Goal: Task Accomplishment & Management: Complete application form

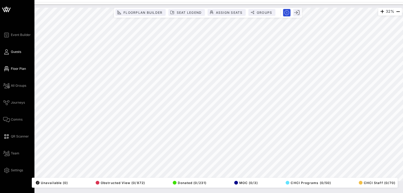
click at [8, 52] on icon at bounding box center [6, 52] width 7 height 1
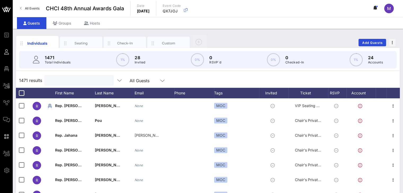
click at [76, 79] on input "text" at bounding box center [78, 80] width 62 height 7
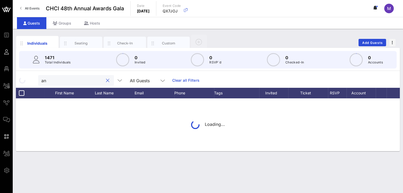
type input "a"
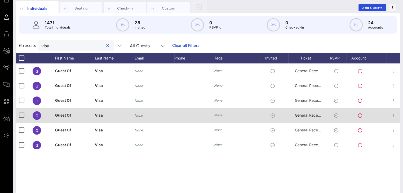
scroll to position [35, 0]
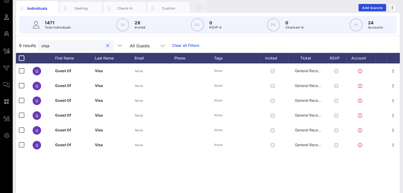
type input "visa"
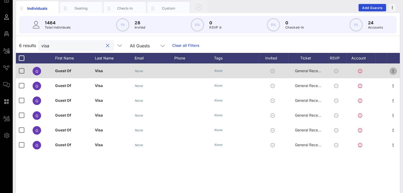
click at [392, 71] on icon "button" at bounding box center [393, 71] width 6 height 6
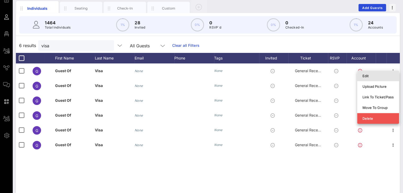
click at [377, 75] on div "Edit" at bounding box center [377, 76] width 31 height 4
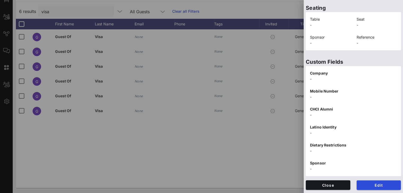
scroll to position [0, 0]
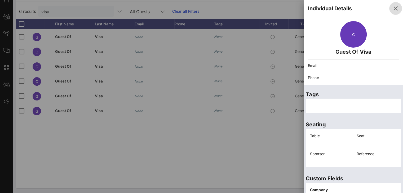
click at [392, 7] on icon "button" at bounding box center [395, 8] width 6 height 6
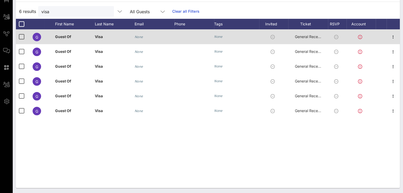
click at [335, 38] on icon at bounding box center [336, 37] width 4 height 4
click at [338, 36] on icon at bounding box center [336, 37] width 4 height 4
click at [393, 36] on icon "button" at bounding box center [393, 37] width 6 height 6
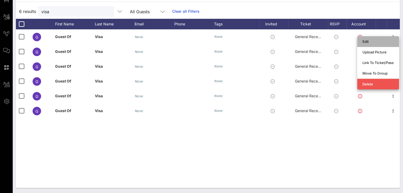
click at [363, 39] on div "Edit" at bounding box center [377, 41] width 31 height 4
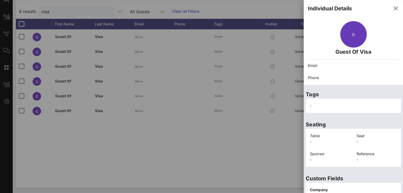
click at [314, 64] on p "Email" at bounding box center [353, 66] width 91 height 6
click at [326, 65] on p "Email" at bounding box center [353, 66] width 91 height 6
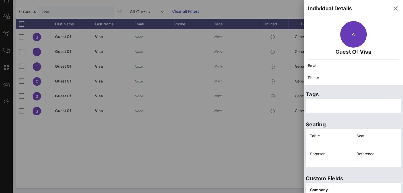
click at [323, 65] on p "Email" at bounding box center [353, 66] width 91 height 6
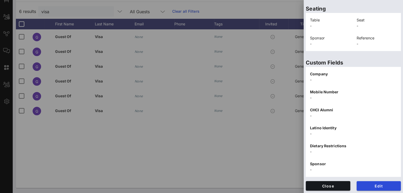
scroll to position [117, 0]
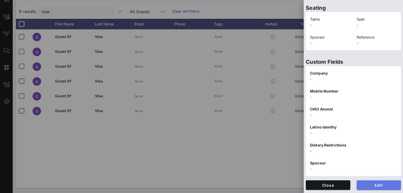
click at [368, 187] on span "Edit" at bounding box center [379, 185] width 36 height 5
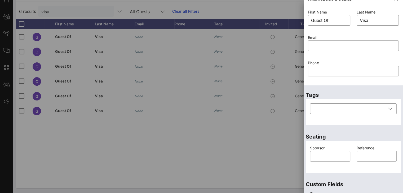
scroll to position [0, 0]
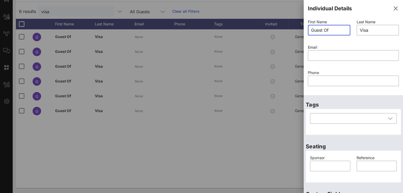
drag, startPoint x: 334, startPoint y: 27, endPoint x: 307, endPoint y: 26, distance: 26.7
click at [307, 26] on div "First Name ​ Guest Of" at bounding box center [328, 30] width 49 height 25
paste input "[PERSON_NAME]"
type input "[PERSON_NAME]"
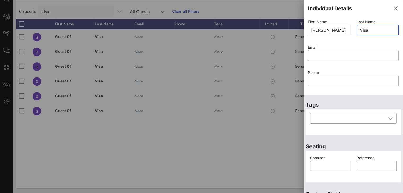
click at [375, 33] on input "Visa" at bounding box center [377, 30] width 36 height 8
type input "V"
paste input "[PERSON_NAME]"
drag, startPoint x: 374, startPoint y: 29, endPoint x: 344, endPoint y: 31, distance: 29.7
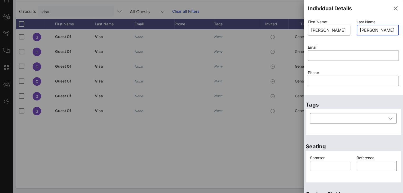
type input "[PERSON_NAME]"
click at [344, 31] on div "First Name ​ [PERSON_NAME] Last Name ​ [PERSON_NAME] Email ​ Phone ​" at bounding box center [352, 56] width 97 height 76
type input "[PERSON_NAME]"
click at [331, 58] on input "text" at bounding box center [353, 55] width 84 height 8
drag, startPoint x: 376, startPoint y: 30, endPoint x: 352, endPoint y: 36, distance: 25.4
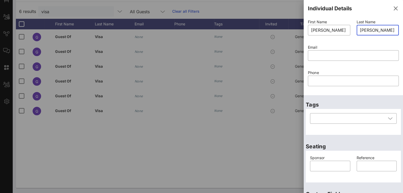
click at [353, 36] on div "Last Name ​ [PERSON_NAME]" at bounding box center [377, 30] width 49 height 25
type input "[PERSON_NAME]"
click at [319, 55] on input "text" at bounding box center [353, 55] width 84 height 8
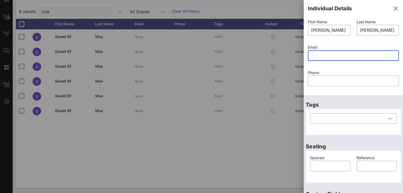
paste input "[EMAIL_ADDRESS][DOMAIN_NAME]"
type input "[EMAIL_ADDRESS][DOMAIN_NAME]"
click at [322, 81] on input "text" at bounding box center [353, 81] width 84 height 8
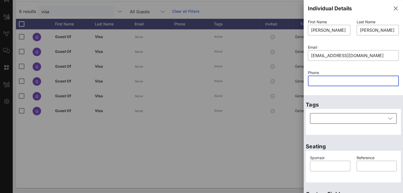
click at [388, 120] on icon at bounding box center [390, 118] width 5 height 6
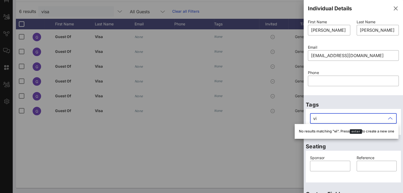
type input "v"
type input "spo"
type input "Guest Of"
type input "Visa"
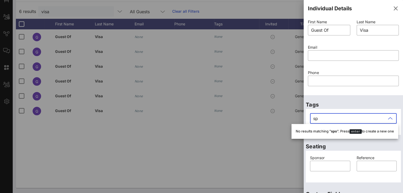
type input "s"
click at [345, 145] on p "Seating" at bounding box center [352, 146] width 95 height 8
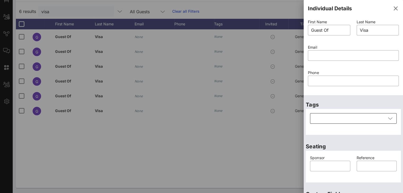
click at [388, 119] on icon at bounding box center [390, 118] width 5 height 6
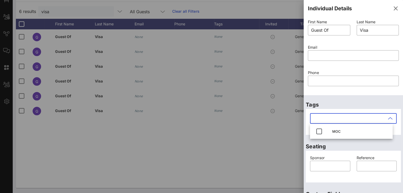
click at [388, 119] on icon at bounding box center [390, 118] width 5 height 6
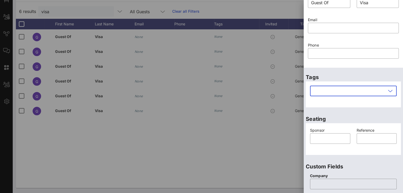
scroll to position [29, 0]
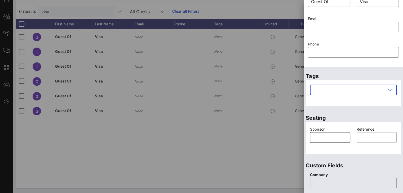
click at [335, 136] on input "text" at bounding box center [330, 137] width 34 height 8
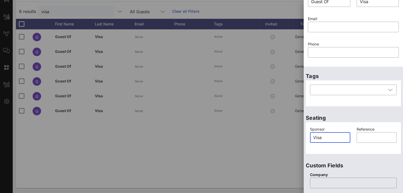
type input "Visa"
click at [368, 148] on div "​" at bounding box center [376, 140] width 40 height 17
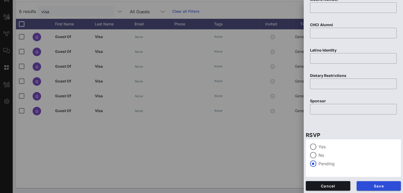
scroll to position [230, 0]
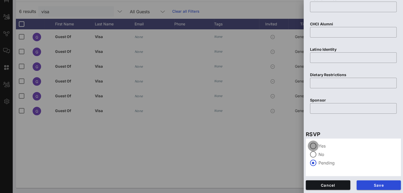
click at [313, 147] on div at bounding box center [312, 146] width 9 height 9
click at [378, 185] on span "Save" at bounding box center [379, 185] width 36 height 5
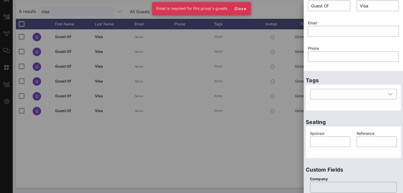
scroll to position [0, 0]
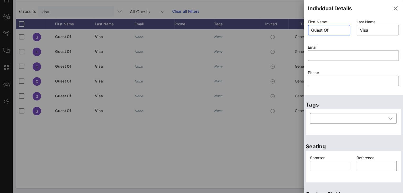
click at [339, 28] on input "Guest Of" at bounding box center [329, 30] width 36 height 8
type input "G"
click at [325, 56] on input "text" at bounding box center [353, 55] width 84 height 8
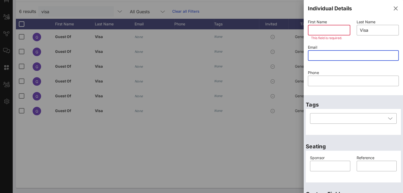
paste input "[EMAIL_ADDRESS][DOMAIN_NAME]"
type input "[EMAIL_ADDRESS][DOMAIN_NAME]"
click at [327, 30] on input "text" at bounding box center [329, 30] width 36 height 8
paste input "[PERSON_NAME]"
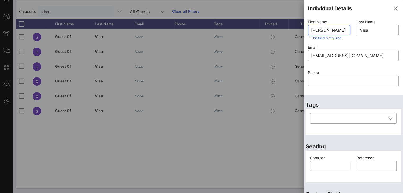
scroll to position [0, 4]
drag, startPoint x: 346, startPoint y: 30, endPoint x: 328, endPoint y: 30, distance: 18.0
click at [328, 30] on div "​ [PERSON_NAME]" at bounding box center [329, 30] width 42 height 11
type input "[PERSON_NAME]"
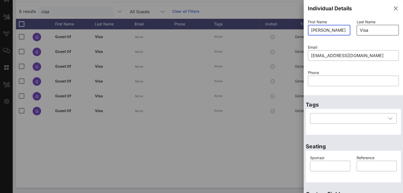
click at [359, 31] on input "Visa" at bounding box center [377, 30] width 36 height 8
drag, startPoint x: 367, startPoint y: 30, endPoint x: 352, endPoint y: 29, distance: 14.3
click at [353, 29] on div "Last Name ​ Visa" at bounding box center [377, 30] width 49 height 25
paste input "[PERSON_NAME]"
drag, startPoint x: 373, startPoint y: 30, endPoint x: 343, endPoint y: 30, distance: 30.2
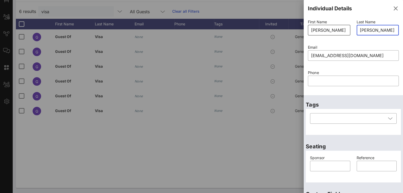
click at [343, 30] on div "First Name ​ [PERSON_NAME] Last Name ​ [PERSON_NAME] Email ​ [EMAIL_ADDRESS][DO…" at bounding box center [352, 56] width 97 height 76
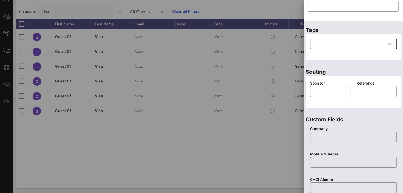
scroll to position [75, 0]
type input "[PERSON_NAME]"
click at [327, 90] on input "text" at bounding box center [330, 91] width 34 height 8
type input "Visa"
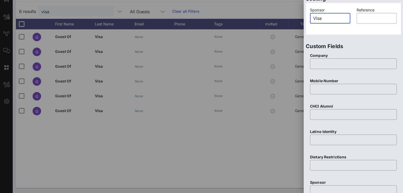
scroll to position [151, 0]
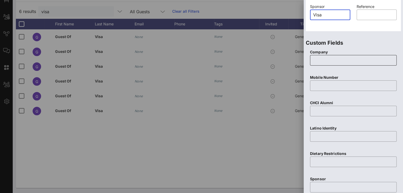
click at [337, 61] on input "text" at bounding box center [353, 60] width 80 height 8
type input "Guest Of"
type input "Visa"
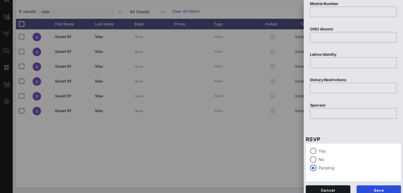
scroll to position [230, 0]
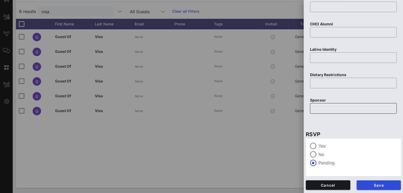
type input "Visa"
click at [337, 111] on input "text" at bounding box center [353, 108] width 80 height 8
type input "Visa"
click at [314, 146] on div at bounding box center [312, 146] width 9 height 9
click at [376, 189] on button "Save" at bounding box center [378, 186] width 44 height 10
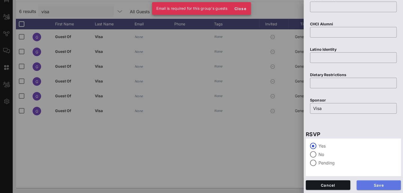
click at [375, 187] on span "Save" at bounding box center [379, 185] width 36 height 5
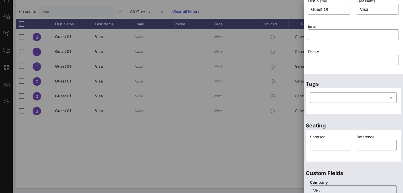
scroll to position [0, 0]
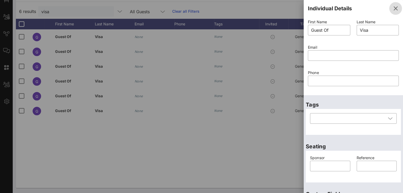
click at [392, 7] on icon "button" at bounding box center [395, 8] width 6 height 6
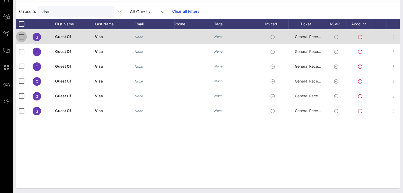
click at [20, 38] on div at bounding box center [21, 36] width 9 height 9
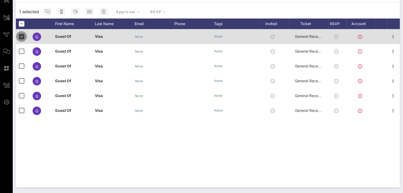
scroll to position [68, 0]
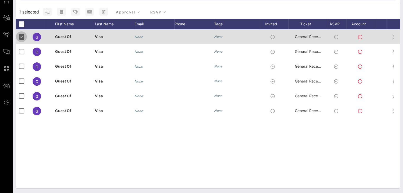
click at [21, 35] on div at bounding box center [21, 36] width 9 height 9
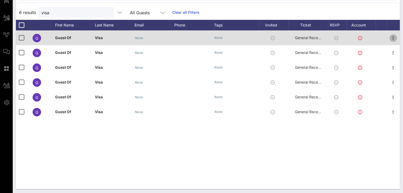
click at [392, 38] on icon "button" at bounding box center [393, 38] width 6 height 6
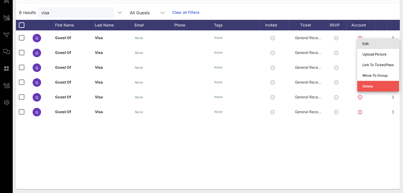
click at [384, 42] on div "Edit" at bounding box center [377, 44] width 31 height 4
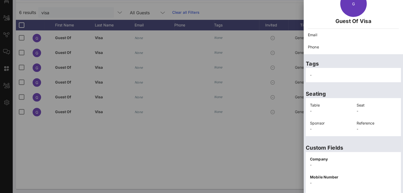
scroll to position [34, 0]
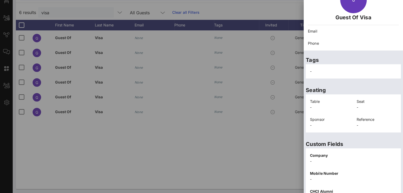
click at [322, 32] on p "Email" at bounding box center [353, 31] width 91 height 6
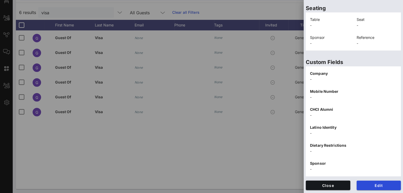
scroll to position [117, 0]
click at [380, 184] on span "Edit" at bounding box center [379, 185] width 36 height 5
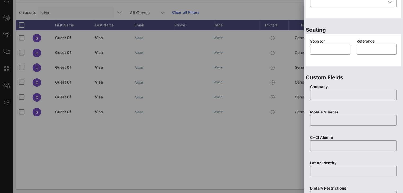
scroll to position [0, 0]
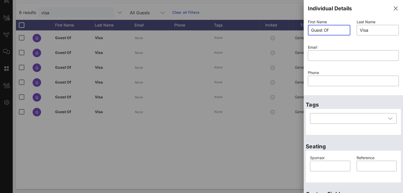
drag, startPoint x: 333, startPoint y: 29, endPoint x: 298, endPoint y: 30, distance: 35.8
click at [298, 30] on div "Event Builder Guests Floor Plan All Groups Journeys Comms QR Scanner Team Setti…" at bounding box center [201, 63] width 403 height 263
paste input "[PERSON_NAME]"
drag, startPoint x: 346, startPoint y: 30, endPoint x: 327, endPoint y: 29, distance: 19.1
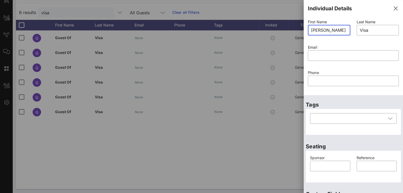
click at [327, 29] on div "​ [PERSON_NAME]" at bounding box center [329, 30] width 42 height 11
type input "Guest Of"
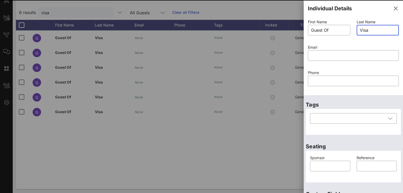
click at [370, 29] on input "Visa" at bounding box center [377, 30] width 36 height 8
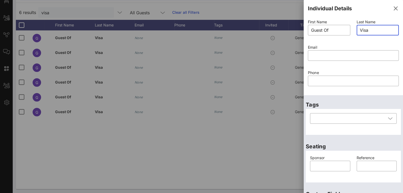
drag, startPoint x: 370, startPoint y: 29, endPoint x: 357, endPoint y: 29, distance: 12.7
click at [357, 29] on div "​ Visa" at bounding box center [377, 30] width 42 height 11
paste input "[PERSON_NAME]"
drag, startPoint x: 372, startPoint y: 30, endPoint x: 347, endPoint y: 30, distance: 24.9
click at [347, 30] on div "First Name ​ Guest Of Last Name ​ [PERSON_NAME] Email ​ Phone ​" at bounding box center [352, 56] width 97 height 76
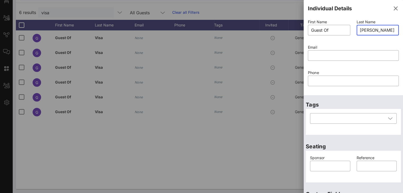
click at [376, 30] on input "[PERSON_NAME]" at bounding box center [377, 30] width 36 height 8
type input "[PERSON_NAME]"
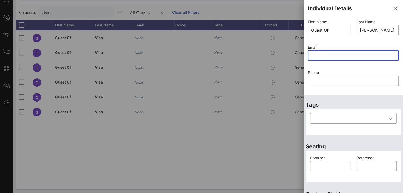
click at [330, 52] on input "text" at bounding box center [353, 55] width 84 height 8
paste input "[EMAIL_ADDRESS][DOMAIN_NAME]"
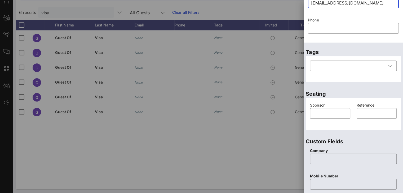
scroll to position [58, 0]
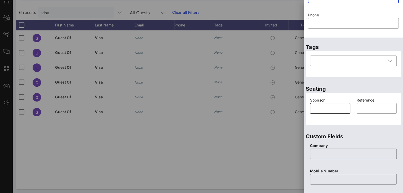
type input "[EMAIL_ADDRESS][DOMAIN_NAME]"
click at [328, 106] on input "text" at bounding box center [330, 108] width 34 height 8
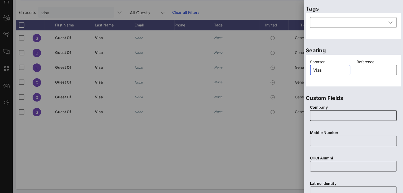
scroll to position [97, 0]
type input "Visa"
click at [328, 112] on input "text" at bounding box center [353, 114] width 80 height 8
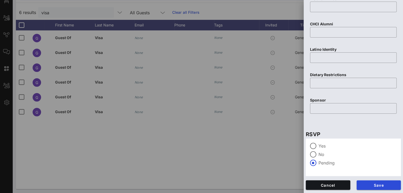
scroll to position [69, 0]
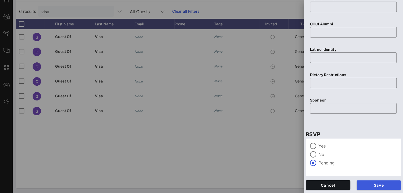
type input "Visa"
click at [378, 185] on span "Save" at bounding box center [379, 185] width 36 height 5
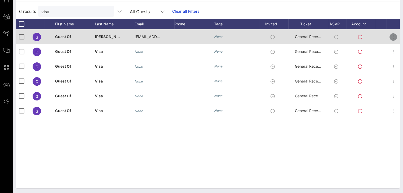
click at [394, 36] on icon "button" at bounding box center [393, 37] width 6 height 6
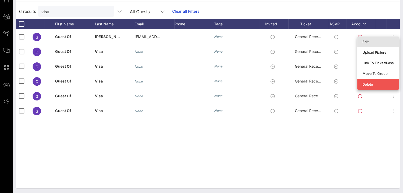
click at [369, 41] on div "Edit" at bounding box center [377, 42] width 31 height 4
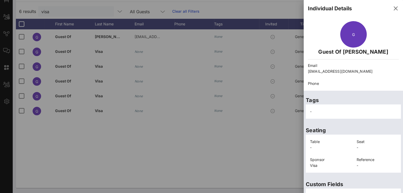
scroll to position [123, 0]
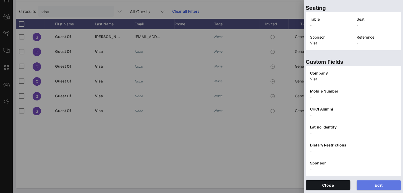
click at [367, 183] on span "Edit" at bounding box center [379, 185] width 36 height 5
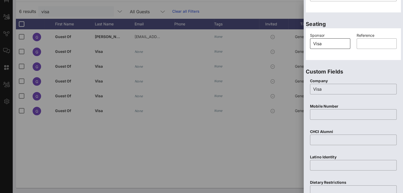
scroll to position [0, 0]
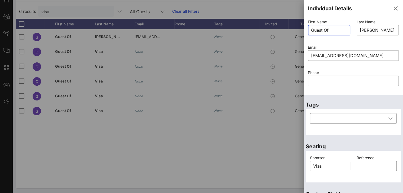
click at [340, 29] on input "Guest Of" at bounding box center [329, 30] width 36 height 8
drag, startPoint x: 340, startPoint y: 29, endPoint x: 293, endPoint y: 31, distance: 46.7
click at [293, 31] on div "Event Builder Guests Floor Plan All Groups Journeys Comms QR Scanner Team Setti…" at bounding box center [201, 62] width 403 height 263
paste input "[EMAIL_ADDRESS][DOMAIN_NAME]"
type input "G"
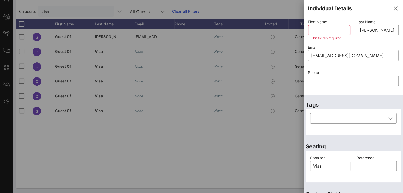
paste input "[PERSON_NAME]"
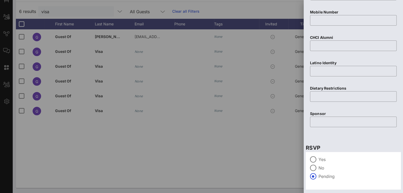
scroll to position [230, 0]
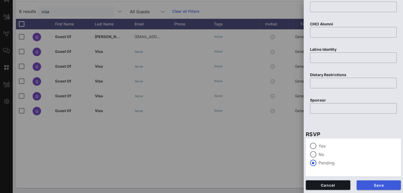
type input "[PERSON_NAME]"
click at [384, 184] on span "Save" at bounding box center [379, 185] width 36 height 5
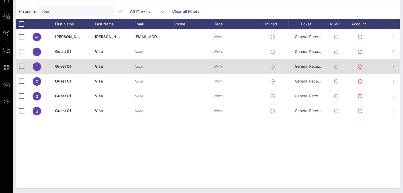
drag, startPoint x: 316, startPoint y: 36, endPoint x: 157, endPoint y: 59, distance: 160.7
click at [157, 59] on div "M [PERSON_NAME] [EMAIL_ADDRESS][DOMAIN_NAME] None General Reception G Guest Of …" at bounding box center [208, 73] width 384 height 89
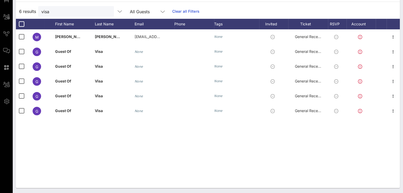
click at [165, 136] on div "M [PERSON_NAME] [EMAIL_ADDRESS][DOMAIN_NAME] None General Reception G Guest Of …" at bounding box center [208, 108] width 384 height 159
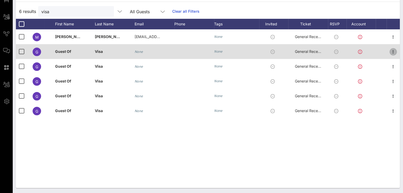
click at [393, 51] on icon "button" at bounding box center [393, 52] width 6 height 6
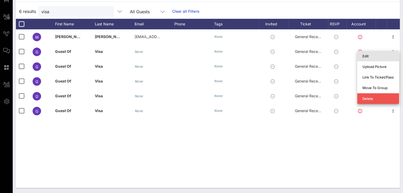
click at [370, 55] on div "Edit" at bounding box center [377, 56] width 31 height 4
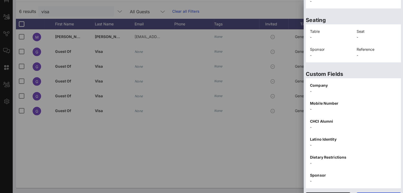
scroll to position [117, 0]
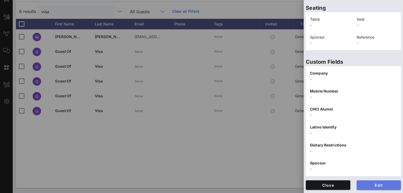
click at [372, 183] on span "Edit" at bounding box center [379, 185] width 36 height 5
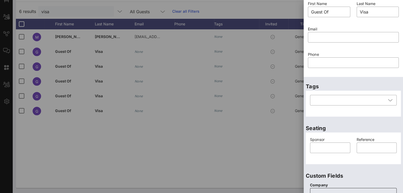
scroll to position [0, 0]
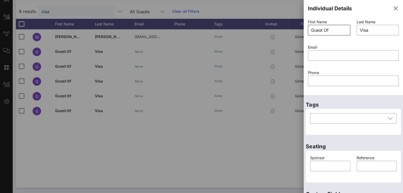
click at [340, 28] on input "Guest Of" at bounding box center [329, 30] width 36 height 8
drag, startPoint x: 333, startPoint y: 29, endPoint x: 292, endPoint y: 26, distance: 41.1
click at [292, 26] on div "Event Builder Guests Floor Plan All Groups Journeys Comms QR Scanner Team Setti…" at bounding box center [201, 62] width 403 height 263
type input "[PERSON_NAME]"
click at [375, 31] on input "Visa" at bounding box center [377, 30] width 36 height 8
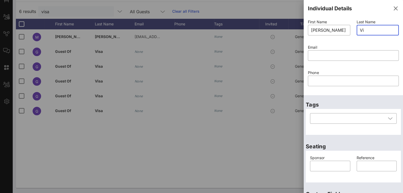
type input "V"
type input "[PERSON_NAME]"
click at [347, 53] on input "text" at bounding box center [353, 55] width 84 height 8
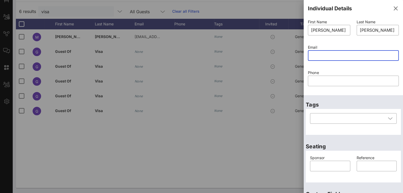
paste input "[EMAIL_ADDRESS][DOMAIN_NAME]"
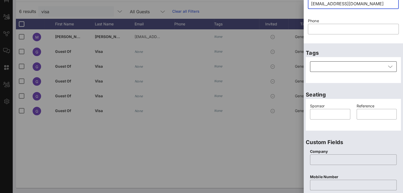
scroll to position [53, 0]
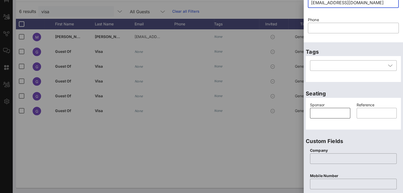
type input "[EMAIL_ADDRESS][DOMAIN_NAME]"
click at [329, 109] on input "text" at bounding box center [330, 113] width 34 height 8
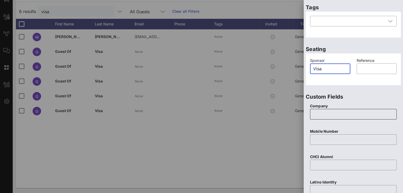
scroll to position [97, 0]
type input "Visa"
click at [330, 113] on input "text" at bounding box center [353, 114] width 80 height 8
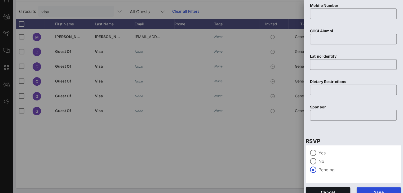
scroll to position [224, 0]
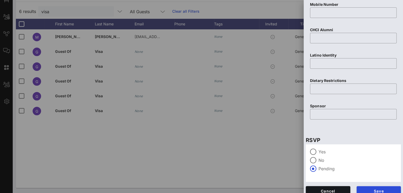
type input "Visa"
click at [330, 113] on input "text" at bounding box center [353, 114] width 80 height 8
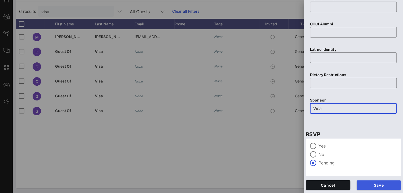
type input "Visa"
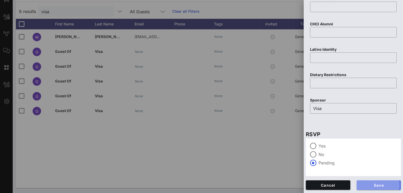
click at [375, 185] on span "Save" at bounding box center [379, 185] width 36 height 5
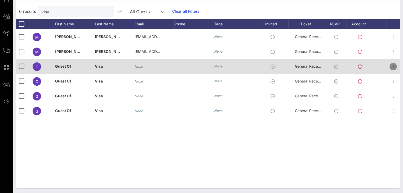
click at [391, 66] on icon "button" at bounding box center [393, 67] width 6 height 6
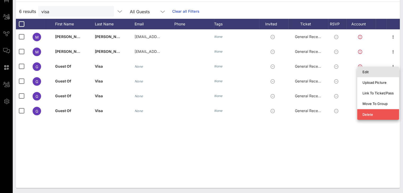
click at [381, 73] on div "Edit" at bounding box center [377, 72] width 31 height 4
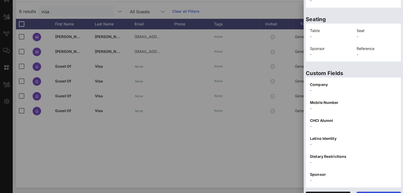
scroll to position [117, 0]
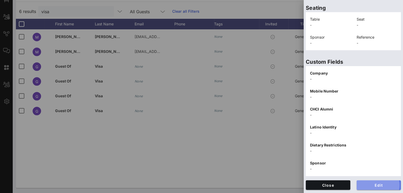
click at [367, 183] on span "Edit" at bounding box center [379, 185] width 36 height 5
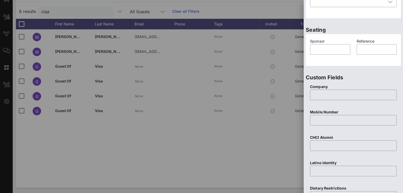
scroll to position [0, 0]
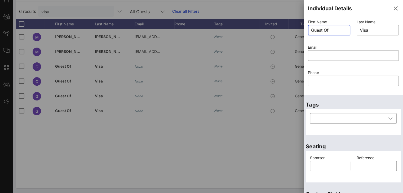
drag, startPoint x: 339, startPoint y: 30, endPoint x: 296, endPoint y: 29, distance: 42.9
click at [296, 29] on div "Event Builder Guests Floor Plan All Groups Journeys Comms QR Scanner Team Setti…" at bounding box center [201, 62] width 403 height 263
drag, startPoint x: 372, startPoint y: 29, endPoint x: 344, endPoint y: 27, distance: 28.1
click at [344, 27] on div "First Name ​ [PERSON_NAME] Last Name ​ Visa Email ​ Phone ​" at bounding box center [352, 56] width 97 height 76
type input "[PERSON_NAME]"
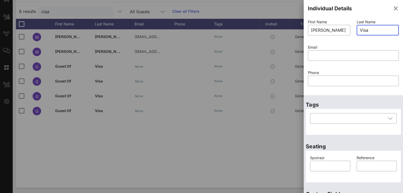
drag, startPoint x: 375, startPoint y: 31, endPoint x: 349, endPoint y: 27, distance: 26.0
click at [349, 27] on div "First Name ​ [PERSON_NAME] Last Name ​ Visa Email ​ Phone ​" at bounding box center [352, 56] width 97 height 76
type input "[PERSON_NAME]"
click at [341, 52] on input "text" at bounding box center [353, 55] width 84 height 8
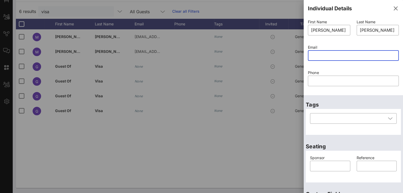
paste input "[EMAIL_ADDRESS][DOMAIN_NAME]"
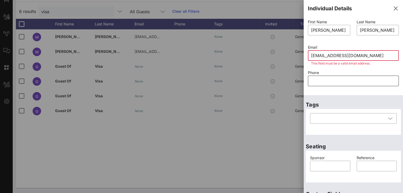
click at [323, 83] on input "text" at bounding box center [353, 81] width 84 height 8
click at [359, 55] on input "[EMAIL_ADDRESS][DOMAIN_NAME]" at bounding box center [353, 55] width 84 height 8
click at [312, 56] on input "[EMAIL_ADDRESS][DOMAIN_NAME]" at bounding box center [353, 55] width 84 height 8
type input "[EMAIL_ADDRESS][DOMAIN_NAME]"
type input "Guest Of"
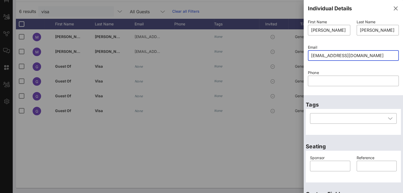
type input "Visa"
paste input "[EMAIL_ADDRESS][DOMAIN_NAME]"
type input "[EMAIL_ADDRESS][DOMAIN_NAME]"
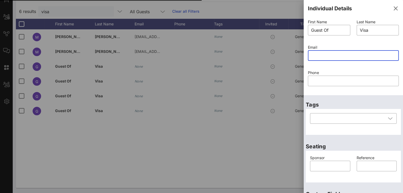
click at [311, 55] on input "text" at bounding box center [353, 55] width 84 height 8
paste input "[EMAIL_ADDRESS][DOMAIN_NAME]"
type input "[EMAIL_ADDRESS][DOMAIN_NAME]"
click at [330, 165] on input "text" at bounding box center [330, 166] width 34 height 8
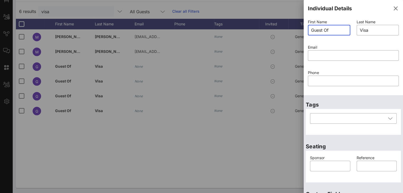
drag, startPoint x: 338, startPoint y: 30, endPoint x: 299, endPoint y: 30, distance: 39.4
click at [299, 30] on div "Event Builder Guests Floor Plan All Groups Journeys Comms QR Scanner Team Setti…" at bounding box center [201, 62] width 403 height 263
type input "[PERSON_NAME]"
click at [361, 30] on input "Visa" at bounding box center [377, 30] width 36 height 8
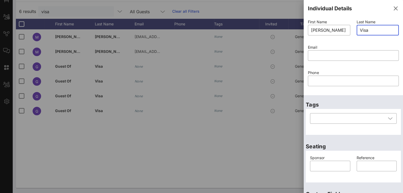
drag, startPoint x: 368, startPoint y: 30, endPoint x: 348, endPoint y: 30, distance: 19.3
click at [348, 30] on div "First Name ​ [PERSON_NAME] Last Name ​ Visa Email ​ Phone ​" at bounding box center [352, 56] width 97 height 76
type input "[PERSON_NAME]"
click at [310, 55] on div "​" at bounding box center [353, 55] width 91 height 11
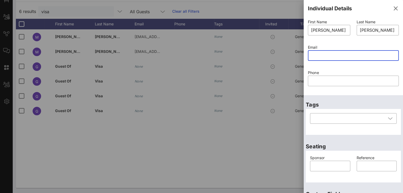
paste input "[EMAIL_ADDRESS][DOMAIN_NAME]"
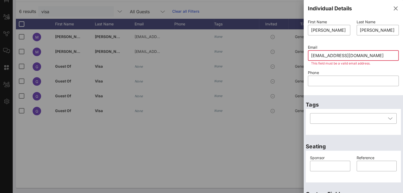
click at [313, 56] on input "[EMAIL_ADDRESS][DOMAIN_NAME]" at bounding box center [353, 55] width 84 height 8
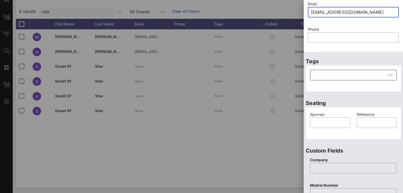
scroll to position [43, 0]
type input "[EMAIL_ADDRESS][DOMAIN_NAME]"
click at [330, 121] on input "text" at bounding box center [330, 123] width 34 height 8
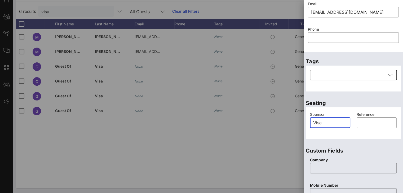
scroll to position [48, 0]
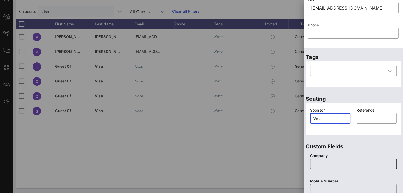
type input "Visa"
click at [329, 163] on input "text" at bounding box center [353, 164] width 80 height 8
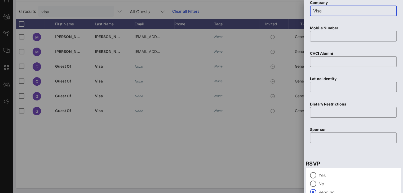
scroll to position [201, 0]
type input "Visa"
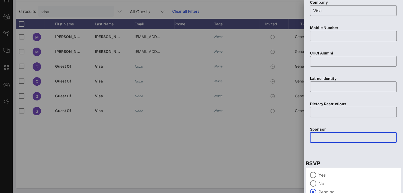
click at [327, 135] on input "text" at bounding box center [353, 137] width 80 height 8
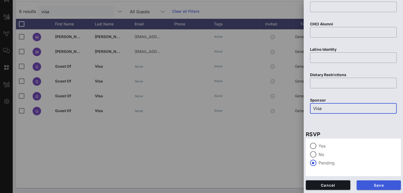
type input "Visa"
click at [376, 185] on span "Save" at bounding box center [379, 185] width 36 height 5
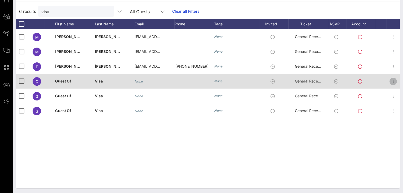
click at [394, 80] on icon "button" at bounding box center [393, 81] width 6 height 6
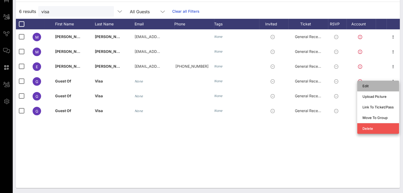
click at [372, 84] on div "Edit" at bounding box center [377, 86] width 31 height 4
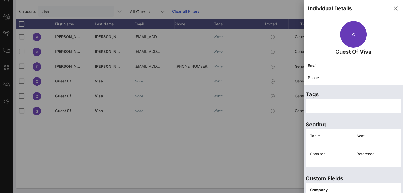
scroll to position [117, 0]
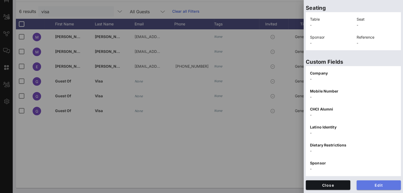
click at [372, 186] on span "Edit" at bounding box center [379, 185] width 36 height 5
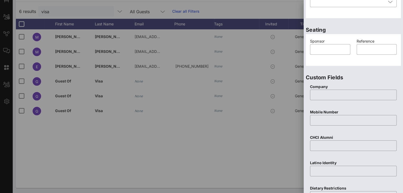
scroll to position [0, 0]
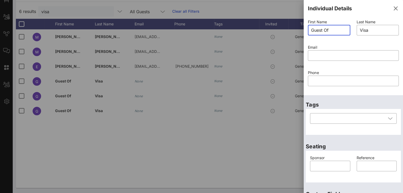
drag, startPoint x: 338, startPoint y: 30, endPoint x: 300, endPoint y: 30, distance: 38.4
click at [300, 30] on div "Event Builder Guests Floor Plan All Groups Journeys Comms QR Scanner Team Setti…" at bounding box center [201, 62] width 403 height 263
paste input "4. [PERSON_NAME]"
drag, startPoint x: 343, startPoint y: 29, endPoint x: 318, endPoint y: 28, distance: 25.4
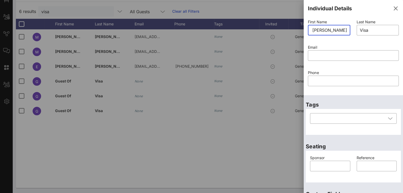
click at [318, 28] on input "4. [PERSON_NAME]" at bounding box center [329, 30] width 36 height 8
click at [316, 30] on input "4. [PERSON_NAME]" at bounding box center [329, 30] width 36 height 8
type input "[PERSON_NAME]"
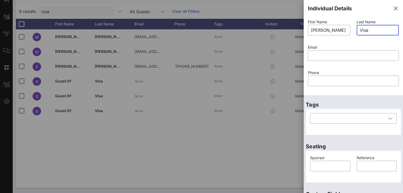
drag, startPoint x: 370, startPoint y: 28, endPoint x: 353, endPoint y: 29, distance: 17.5
click at [353, 29] on div "Last Name ​ Visa" at bounding box center [377, 30] width 49 height 25
paste input "4. [PERSON_NAME]"
drag, startPoint x: 364, startPoint y: 30, endPoint x: 318, endPoint y: 33, distance: 46.4
click at [318, 33] on div "First Name ​ [PERSON_NAME] Last Name ​ 4. [PERSON_NAME] Email ​ Phone ​" at bounding box center [352, 56] width 97 height 76
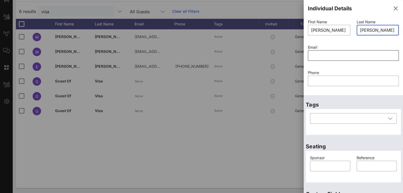
type input "[PERSON_NAME]"
click at [314, 57] on input "text" at bounding box center [353, 55] width 84 height 8
paste input "[EMAIL_ADDRESS][DOMAIN_NAME]"
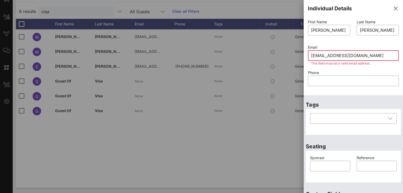
click at [312, 54] on input "[EMAIL_ADDRESS][DOMAIN_NAME]" at bounding box center [353, 55] width 84 height 8
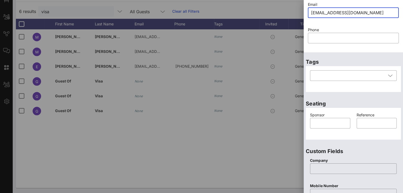
scroll to position [43, 0]
type input "[EMAIL_ADDRESS][DOMAIN_NAME]"
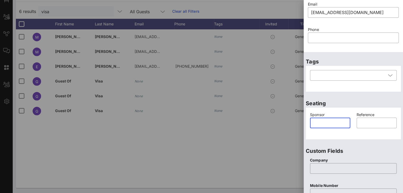
click at [319, 124] on input "text" at bounding box center [330, 123] width 34 height 8
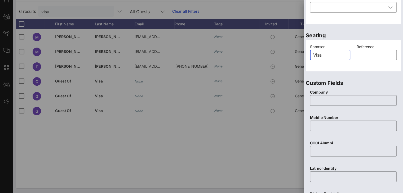
scroll to position [120, 0]
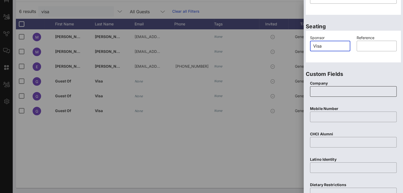
type input "Visa"
click at [321, 90] on input "text" at bounding box center [353, 91] width 80 height 8
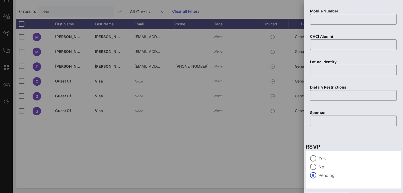
scroll to position [218, 0]
type input "Visa"
click at [326, 119] on input "text" at bounding box center [353, 120] width 80 height 8
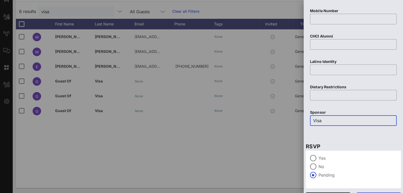
scroll to position [230, 0]
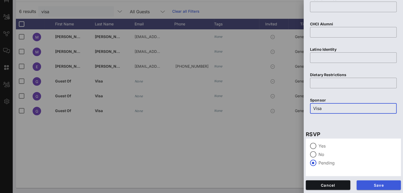
type input "Visa"
click at [371, 186] on span "Save" at bounding box center [379, 185] width 36 height 5
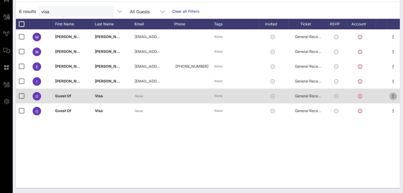
click at [395, 95] on icon "button" at bounding box center [393, 96] width 6 height 6
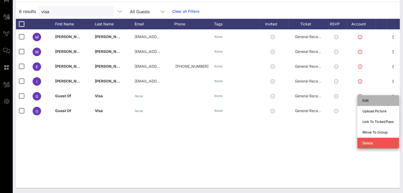
click at [381, 99] on div "Edit" at bounding box center [377, 100] width 31 height 4
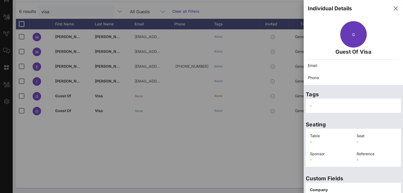
scroll to position [117, 0]
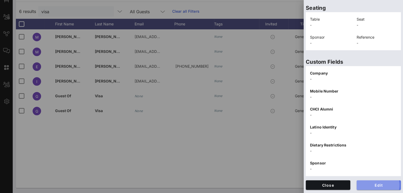
click at [363, 184] on span "Edit" at bounding box center [379, 185] width 36 height 5
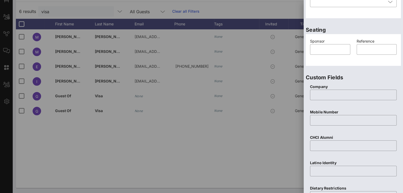
scroll to position [0, 0]
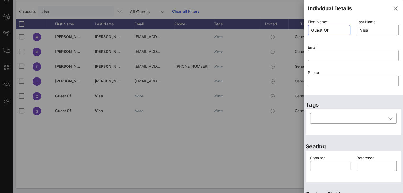
drag, startPoint x: 336, startPoint y: 30, endPoint x: 296, endPoint y: 30, distance: 39.2
click at [296, 30] on div "Event Builder Guests Floor Plan All Groups Journeys Comms QR Scanner Team Setti…" at bounding box center [201, 62] width 403 height 263
type input "Guest Of"
type input "Visa"
drag, startPoint x: 338, startPoint y: 30, endPoint x: 299, endPoint y: 30, distance: 39.7
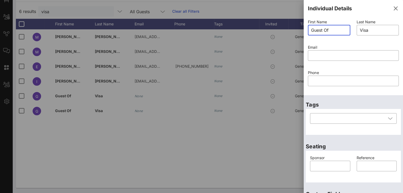
click at [299, 30] on div "Event Builder Guests Floor Plan All Groups Journeys Comms QR Scanner Team Setti…" at bounding box center [201, 62] width 403 height 263
type input "[PERSON_NAME]"
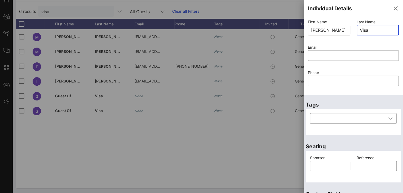
drag, startPoint x: 370, startPoint y: 30, endPoint x: 349, endPoint y: 33, distance: 21.9
click at [349, 33] on div "First Name ​ [PERSON_NAME] Last Name ​ Visa Email ​ Phone ​" at bounding box center [352, 56] width 97 height 76
type input "[PERSON_NAME]"
click at [309, 55] on div "​" at bounding box center [353, 55] width 91 height 11
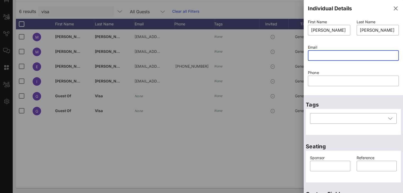
paste input "[EMAIL_ADDRESS][DOMAIN_NAME]"
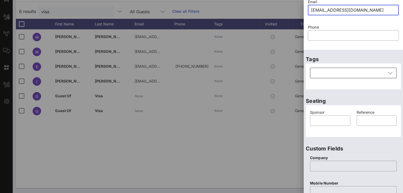
scroll to position [48, 0]
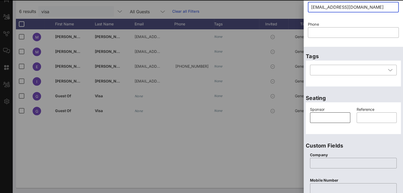
type input "[EMAIL_ADDRESS][DOMAIN_NAME]"
click at [325, 114] on input "text" at bounding box center [330, 118] width 34 height 8
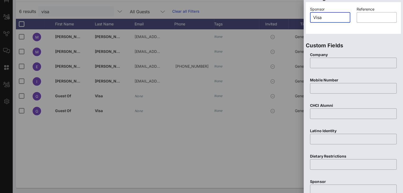
scroll to position [150, 0]
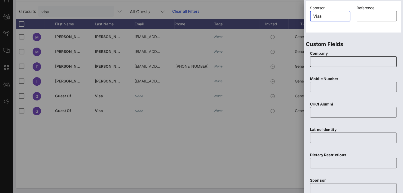
type input "Visa"
click at [317, 59] on input "text" at bounding box center [353, 61] width 80 height 8
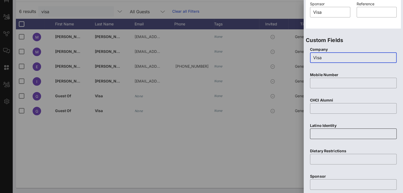
scroll to position [230, 0]
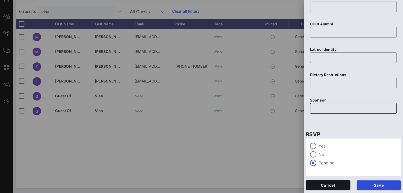
type input "Visa"
click at [326, 108] on input "text" at bounding box center [353, 108] width 80 height 8
type input "v"
type input "Visa"
click at [367, 184] on span "Save" at bounding box center [379, 185] width 36 height 5
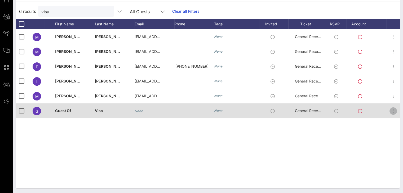
click at [391, 111] on icon "button" at bounding box center [393, 111] width 6 height 6
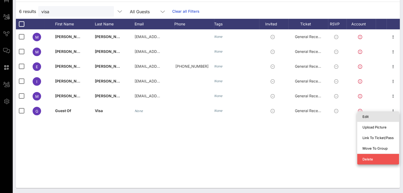
click at [378, 115] on div "Edit" at bounding box center [377, 117] width 31 height 4
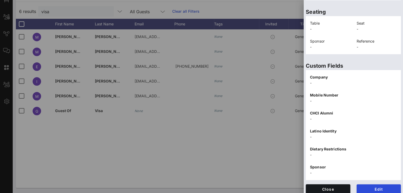
scroll to position [117, 0]
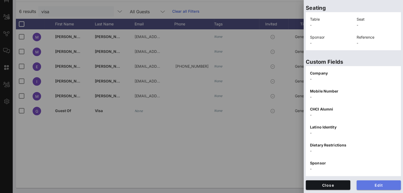
click at [369, 187] on span "Edit" at bounding box center [379, 185] width 36 height 5
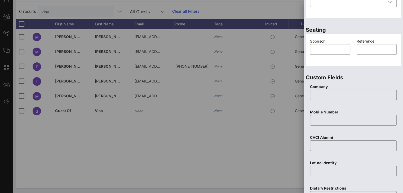
scroll to position [0, 0]
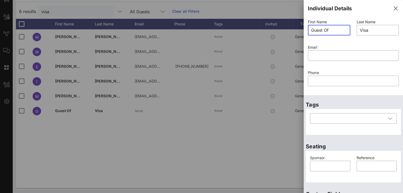
drag, startPoint x: 337, startPoint y: 30, endPoint x: 287, endPoint y: 24, distance: 50.1
click at [287, 24] on div "Event Builder Guests Floor Plan All Groups Journeys Comms QR Scanner Team Setti…" at bounding box center [201, 62] width 403 height 263
type input "[PERSON_NAME]"
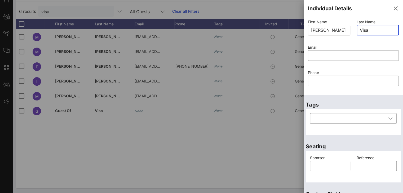
drag, startPoint x: 371, startPoint y: 31, endPoint x: 348, endPoint y: 30, distance: 23.1
click at [348, 30] on div "First Name ​ [PERSON_NAME] Last Name ​ Visa Email ​ Phone ​" at bounding box center [352, 56] width 97 height 76
type input "[PERSON_NAME]"
click at [311, 55] on input "text" at bounding box center [353, 55] width 84 height 8
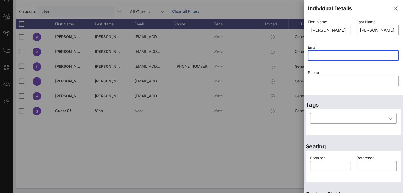
paste input "[EMAIL_ADDRESS][DOMAIN_NAME]"
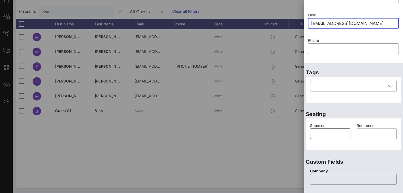
type input "[EMAIL_ADDRESS][DOMAIN_NAME]"
click at [325, 135] on input "text" at bounding box center [330, 134] width 34 height 8
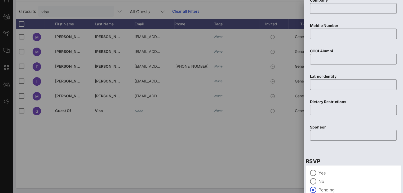
scroll to position [230, 0]
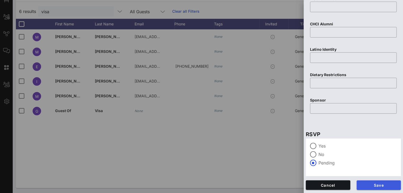
type input "Visa"
click at [373, 184] on span "Save" at bounding box center [379, 185] width 36 height 5
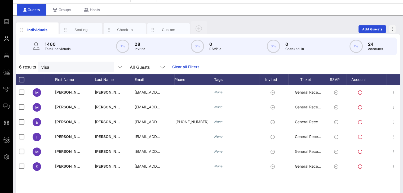
scroll to position [14, 0]
click at [79, 68] on input "visa" at bounding box center [72, 66] width 62 height 7
click at [66, 10] on div "Groups" at bounding box center [61, 9] width 31 height 12
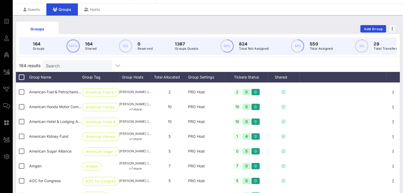
scroll to position [266, 0]
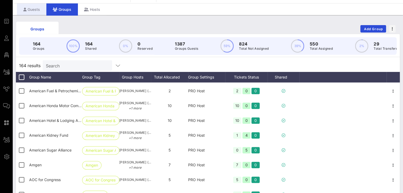
click at [27, 8] on div "Guests" at bounding box center [31, 9] width 29 height 12
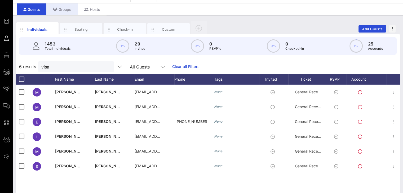
click at [65, 9] on div "Groups" at bounding box center [61, 9] width 31 height 12
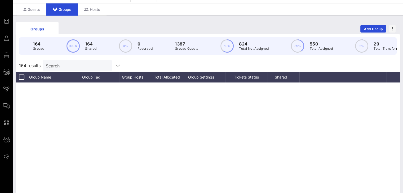
scroll to position [266, 0]
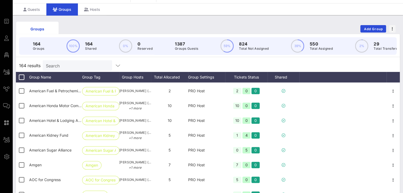
click at [77, 66] on div "Search" at bounding box center [77, 65] width 62 height 11
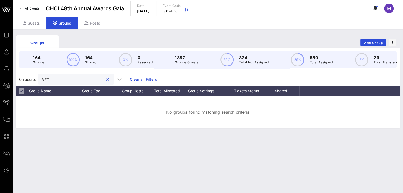
scroll to position [0, 0]
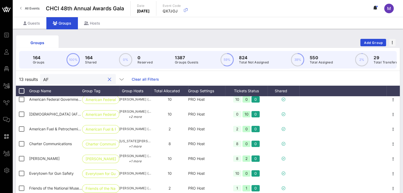
type input "A"
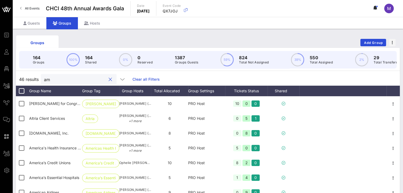
type input "a"
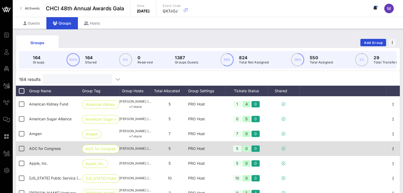
scroll to position [310, 0]
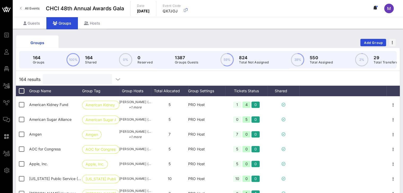
click at [65, 83] on input "text" at bounding box center [77, 79] width 62 height 7
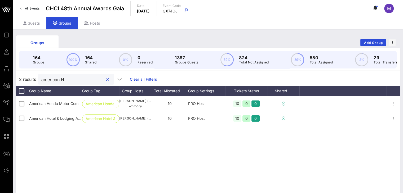
scroll to position [0, 0]
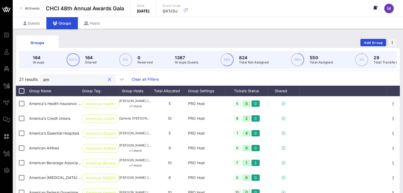
type input "a"
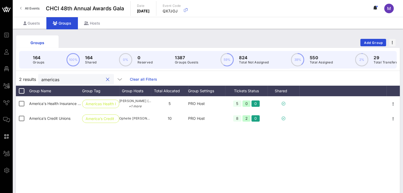
type input "americas"
click at [106, 82] on button "clear icon" at bounding box center [107, 79] width 3 height 5
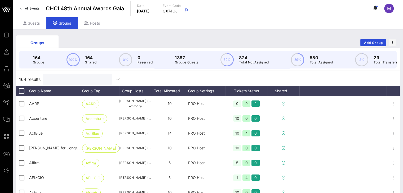
click at [101, 83] on input "text" at bounding box center [77, 79] width 62 height 7
click at [68, 23] on div "Groups" at bounding box center [61, 23] width 31 height 12
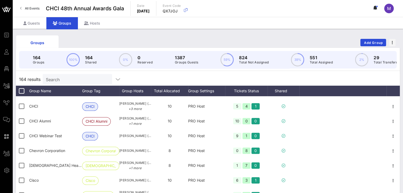
scroll to position [650, 0]
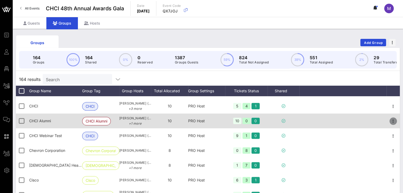
click at [390, 124] on icon "button" at bounding box center [393, 121] width 6 height 6
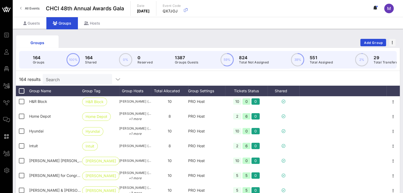
scroll to position [1321, 0]
click at [77, 83] on input "Search" at bounding box center [77, 79] width 62 height 7
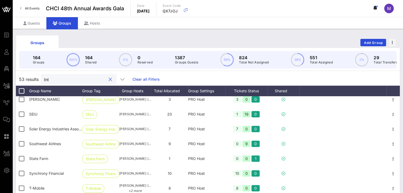
scroll to position [0, 0]
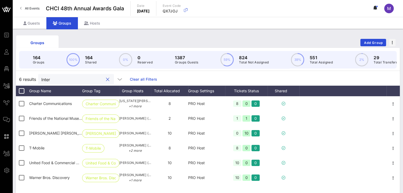
drag, startPoint x: 62, startPoint y: 83, endPoint x: 37, endPoint y: 84, distance: 24.7
click at [37, 84] on div "6 results Inter Clear all Filters" at bounding box center [208, 79] width 384 height 13
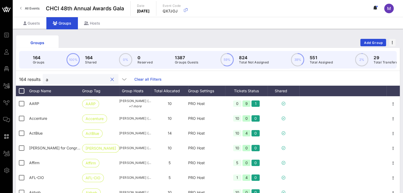
type input "a"
drag, startPoint x: 53, startPoint y: 84, endPoint x: 50, endPoint y: 84, distance: 3.2
click at [50, 83] on input "a" at bounding box center [77, 79] width 62 height 7
paste input "Accesibility"
type input "Accesibility"
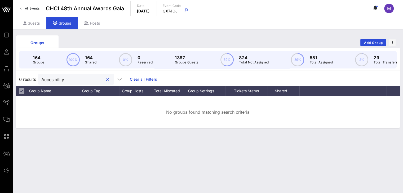
click at [106, 82] on button "clear icon" at bounding box center [107, 79] width 3 height 5
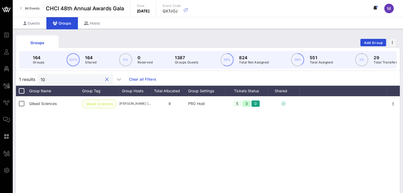
type input "1"
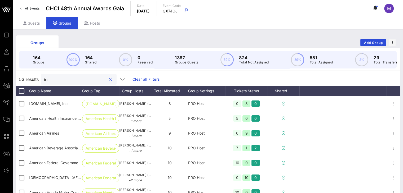
type input "i"
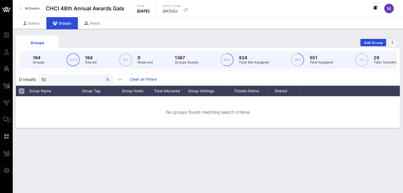
type input "1"
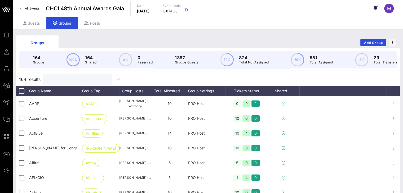
click at [65, 20] on div "Groups" at bounding box center [61, 23] width 31 height 12
